Goal: Information Seeking & Learning: Learn about a topic

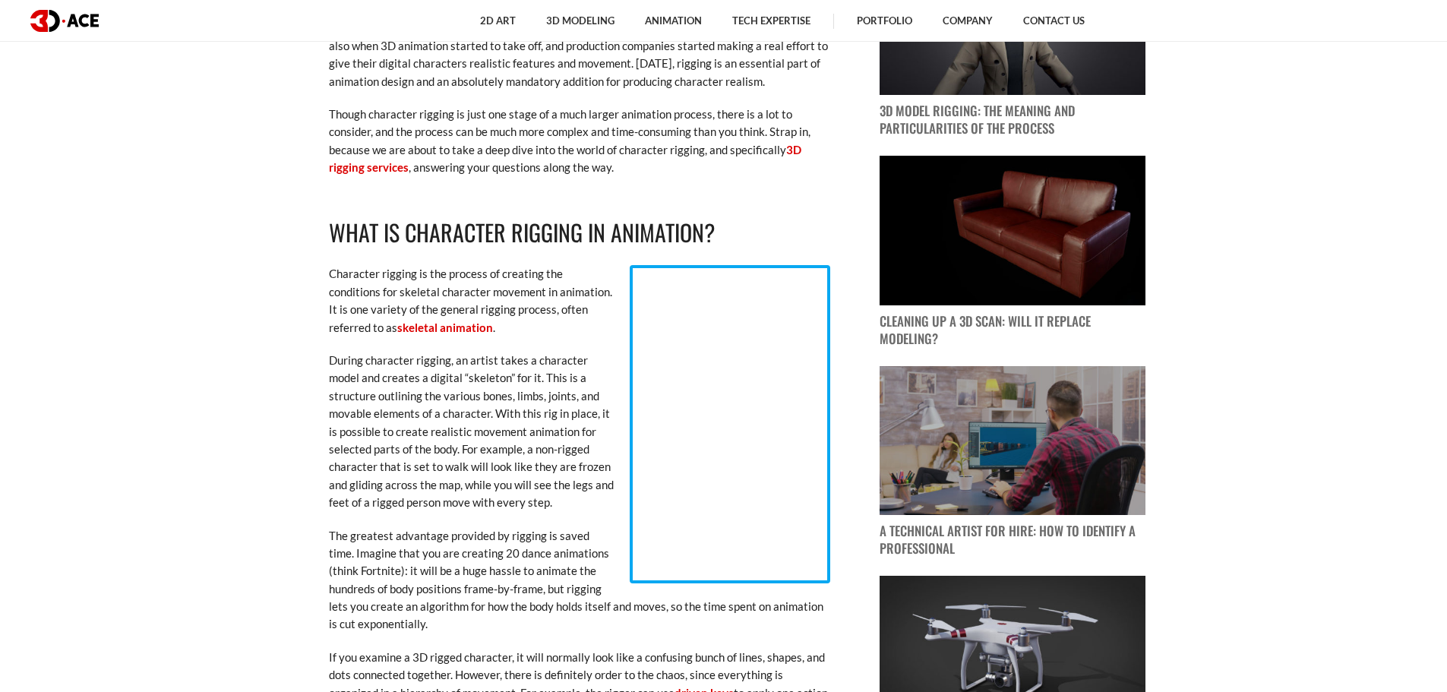
scroll to position [1064, 0]
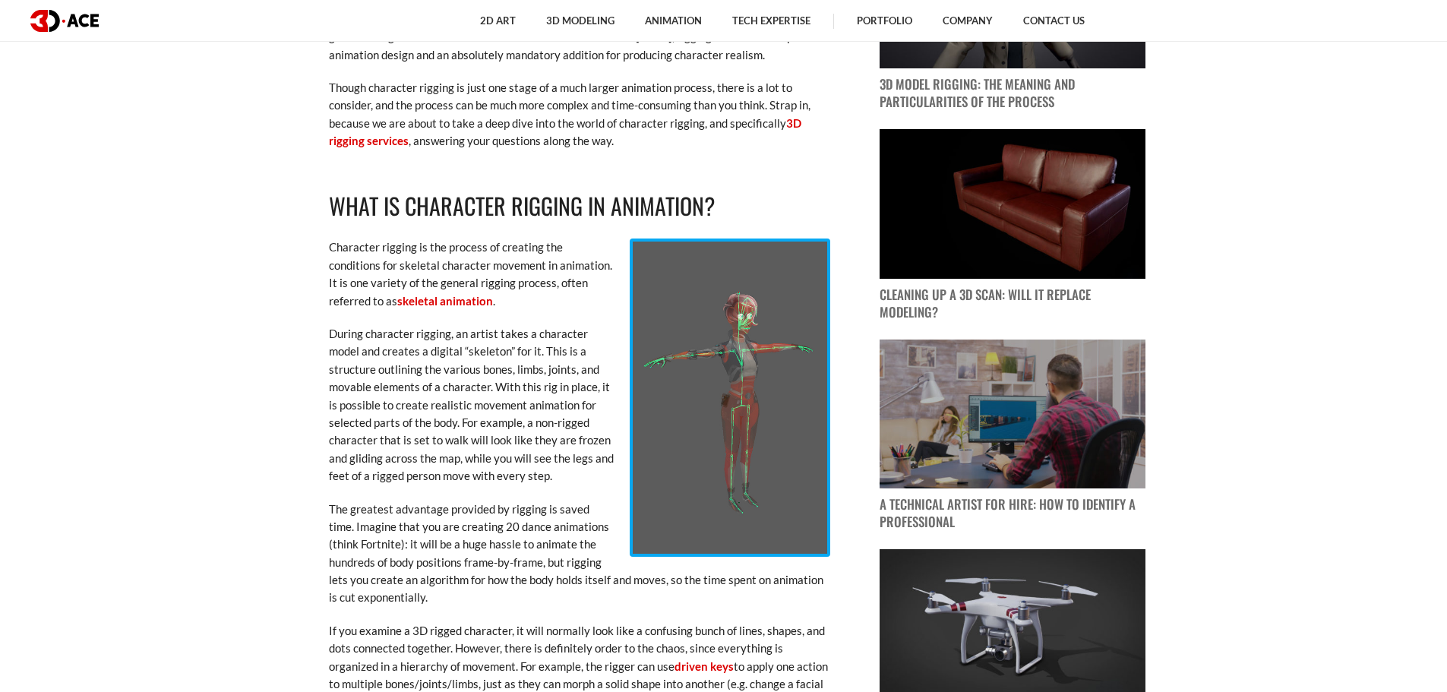
click at [329, 245] on p "Character rigging is the process of creating the conditions for skeletal charac…" at bounding box center [579, 274] width 501 height 71
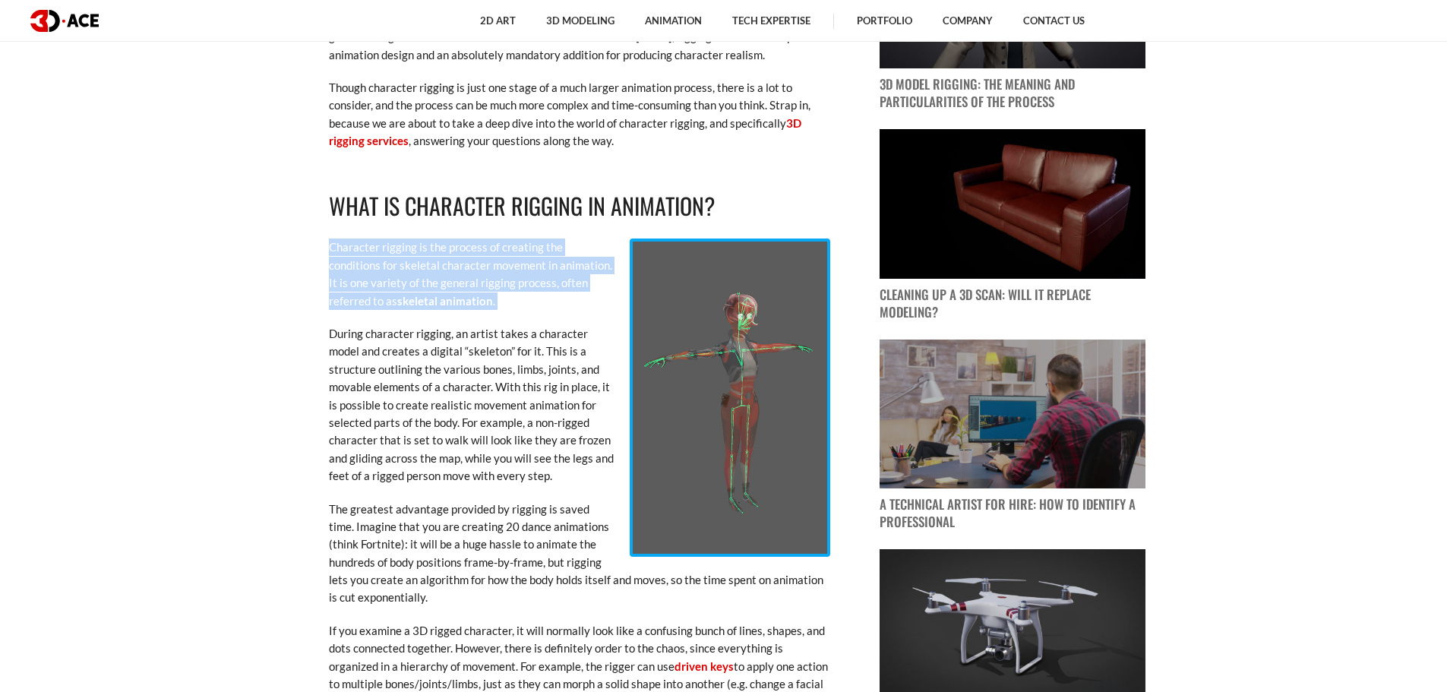
drag, startPoint x: 328, startPoint y: 245, endPoint x: 426, endPoint y: 305, distance: 114.5
click at [426, 305] on p "Character rigging is the process of creating the conditions for skeletal charac…" at bounding box center [579, 274] width 501 height 71
copy div "Character rigging is the process of creating the conditions for skeletal charac…"
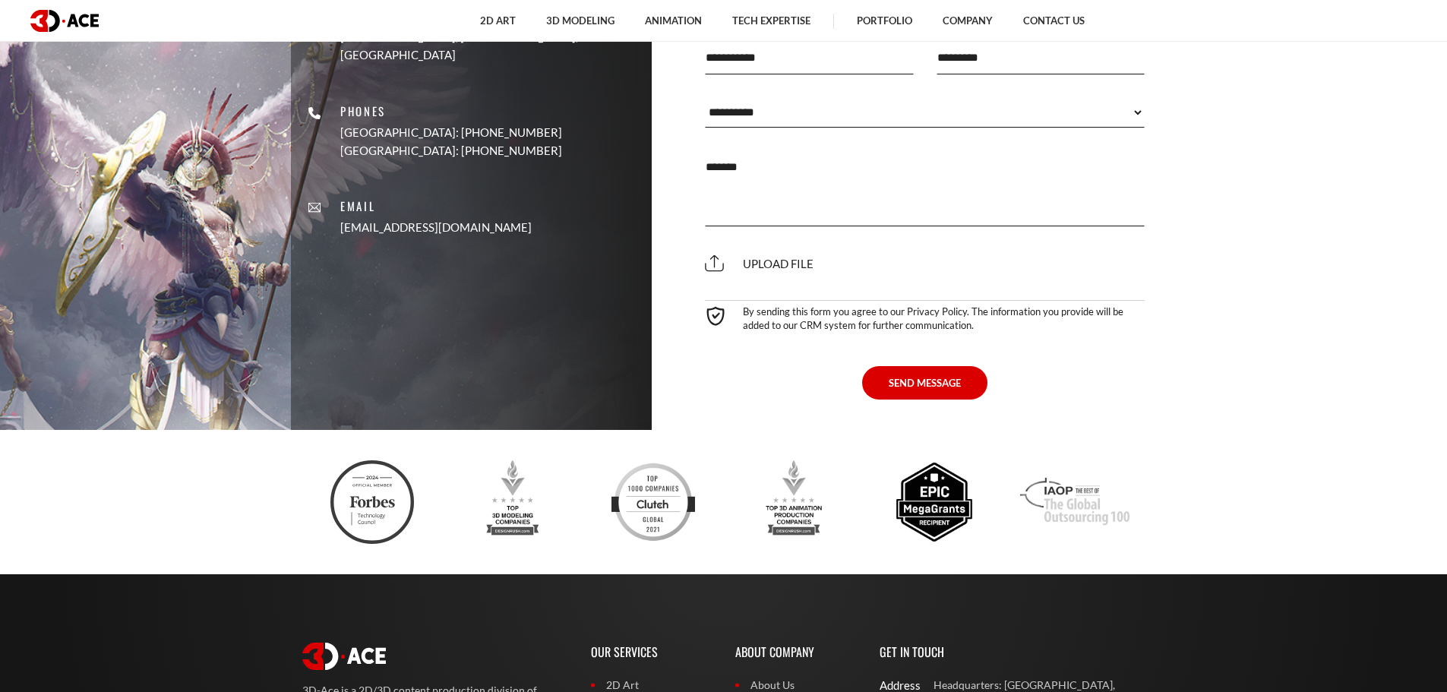
scroll to position [5884, 0]
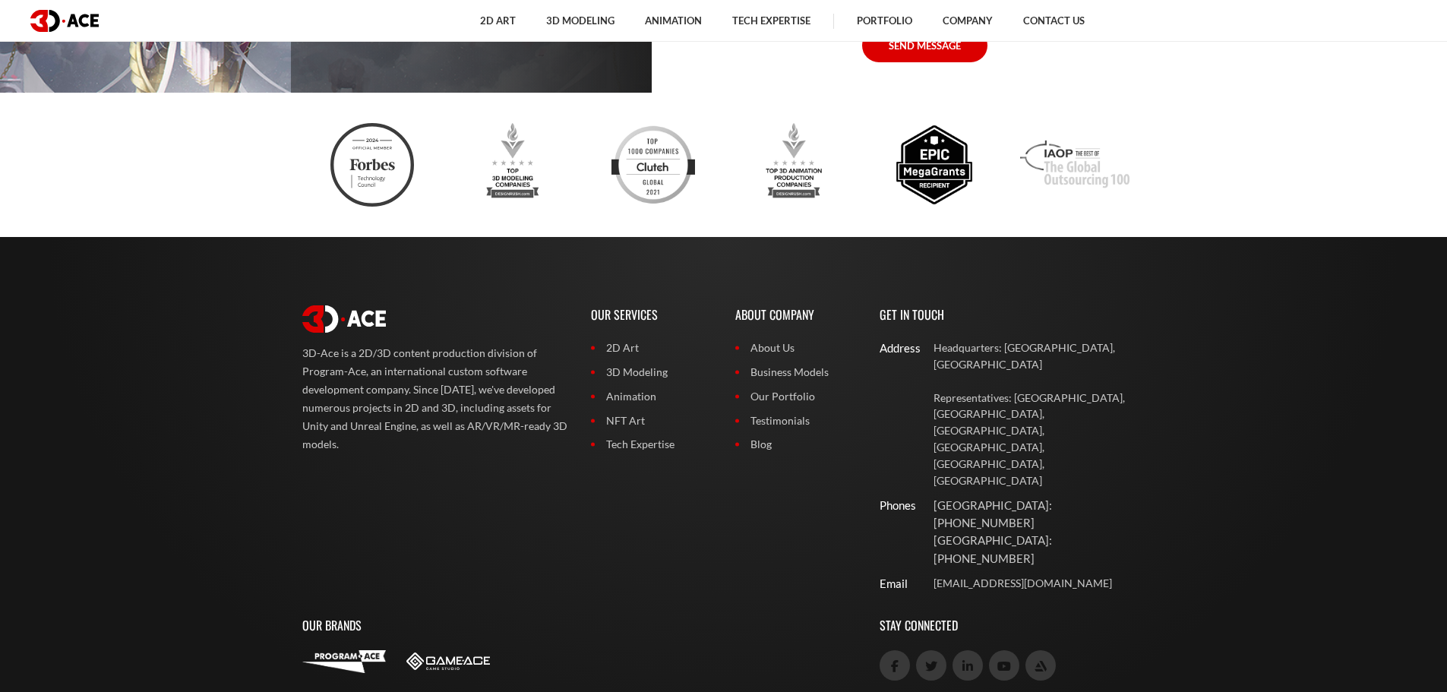
drag, startPoint x: 908, startPoint y: 30, endPoint x: 911, endPoint y: 47, distance: 17.7
click at [908, 30] on link "Portfolio" at bounding box center [885, 21] width 86 height 42
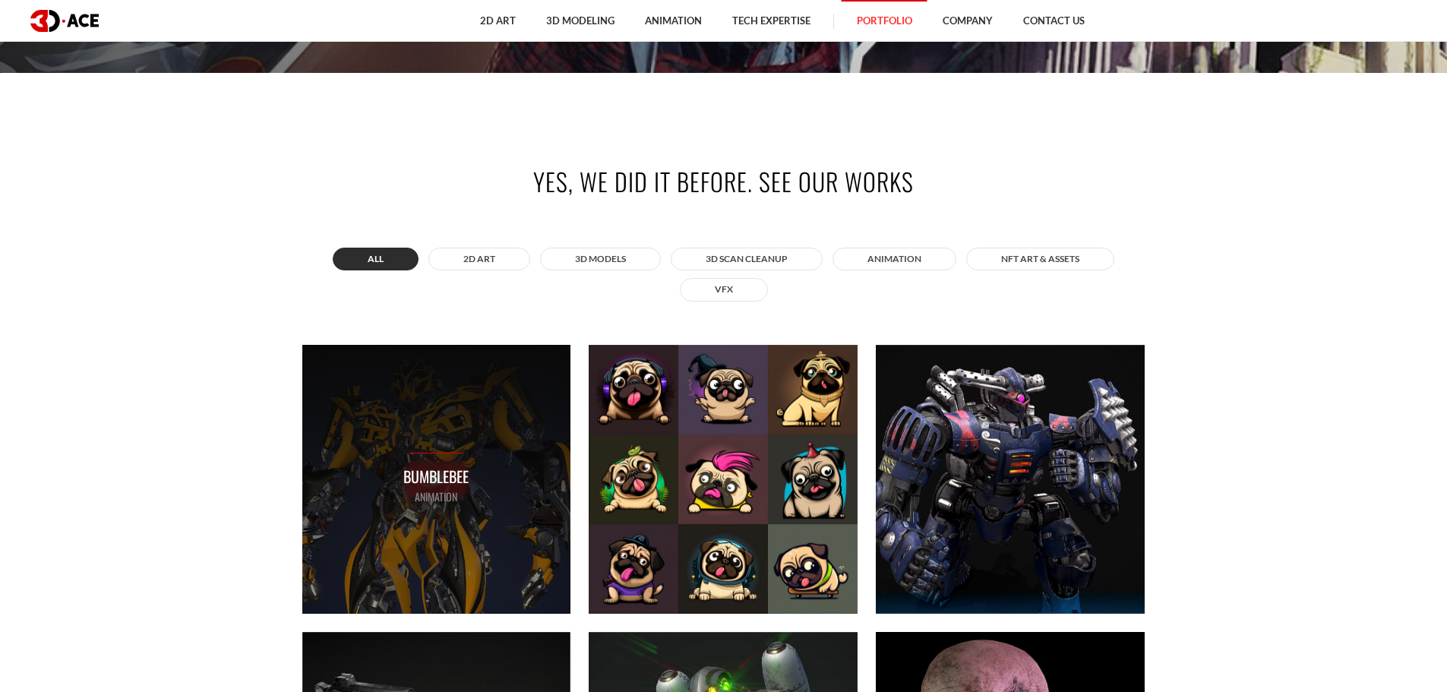
scroll to position [760, 0]
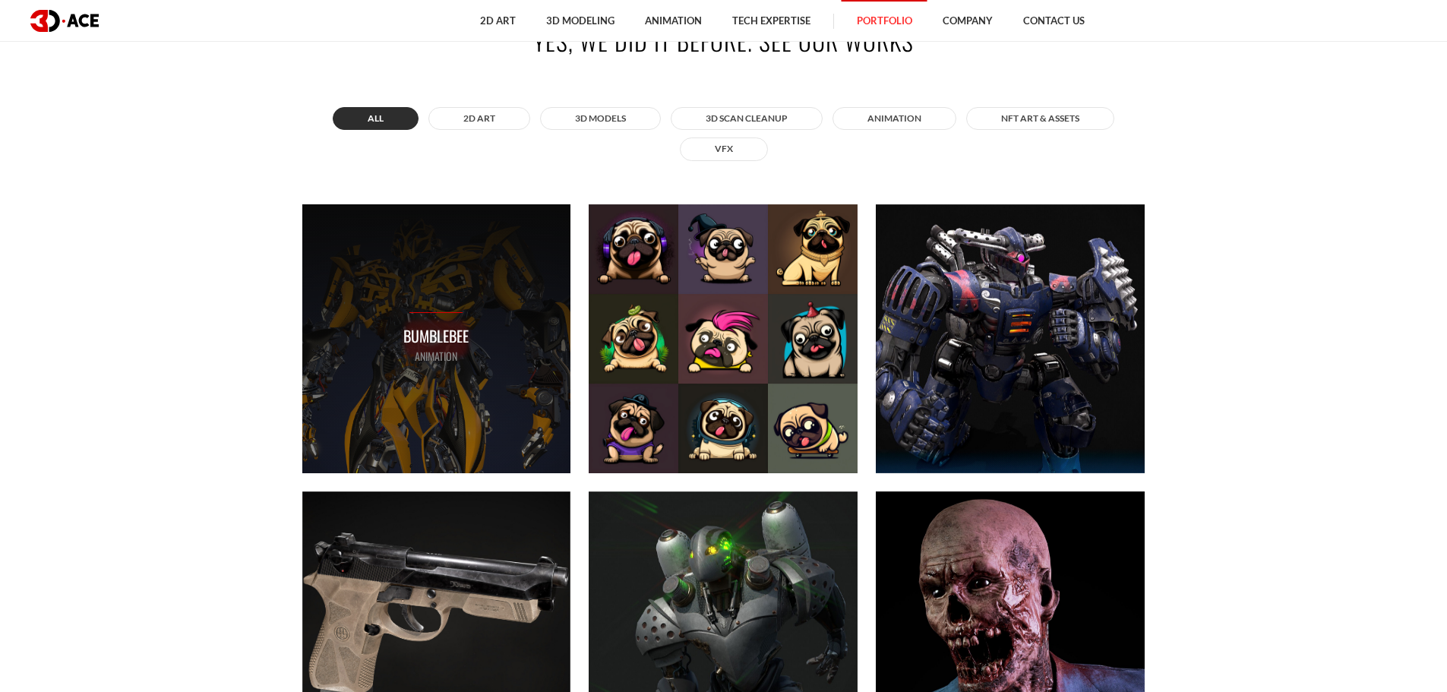
click at [419, 390] on div "Bumblebee ANIMATION" at bounding box center [436, 338] width 269 height 269
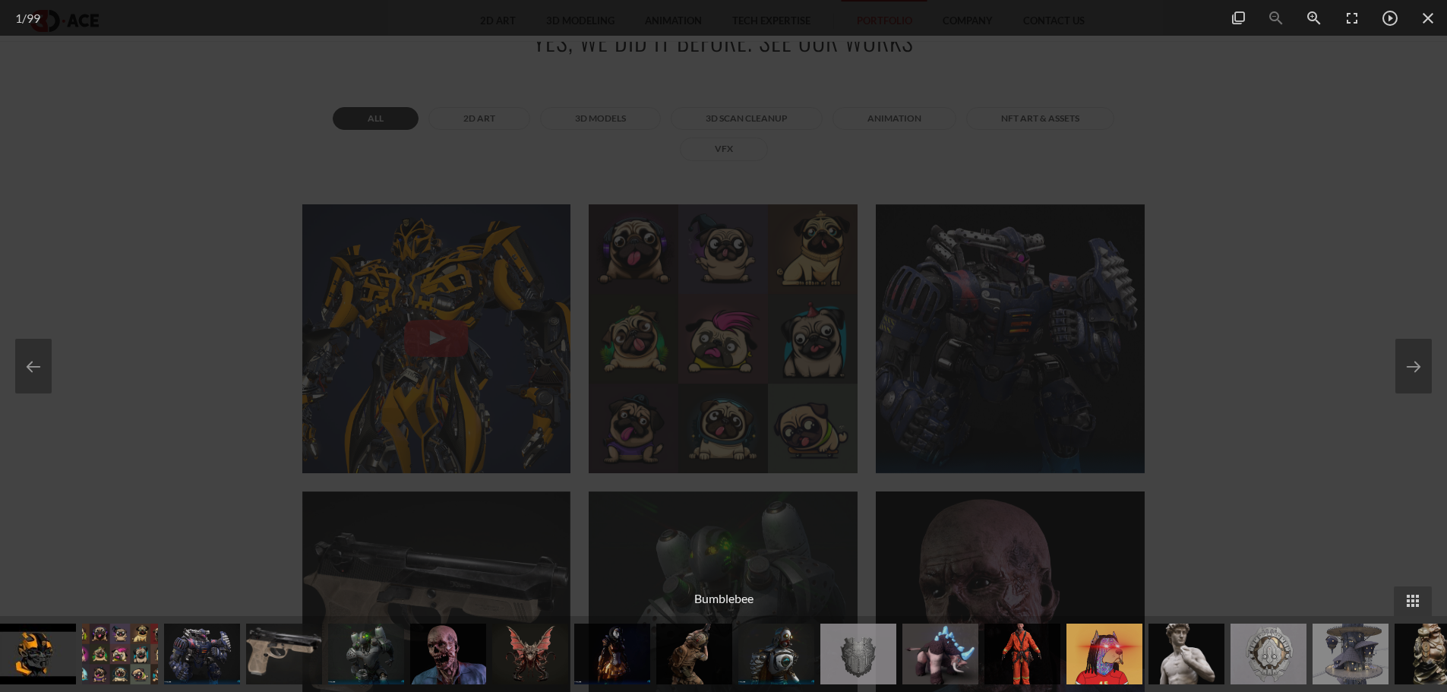
click at [1328, 185] on div at bounding box center [723, 346] width 1447 height 692
